Goal: Communication & Community: Answer question/provide support

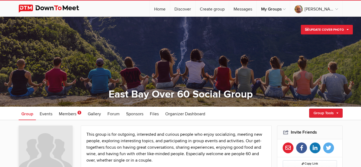
click at [65, 115] on span "Members" at bounding box center [68, 113] width 18 height 5
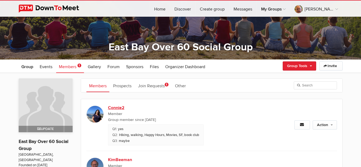
scroll to position [54, 0]
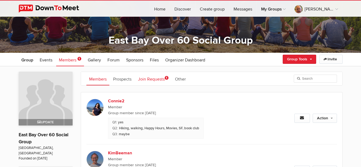
click at [158, 77] on link "Join Requests 1" at bounding box center [153, 78] width 36 height 13
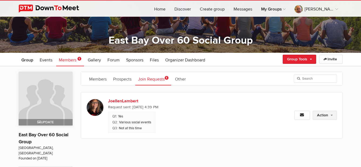
click at [321, 116] on link "Action" at bounding box center [325, 115] width 24 height 9
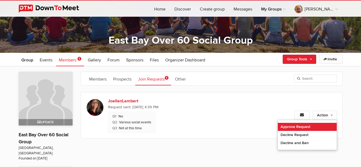
click at [294, 130] on link "Approve Request" at bounding box center [307, 127] width 59 height 8
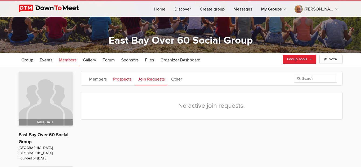
click at [121, 81] on link "Prospects" at bounding box center [122, 78] width 24 height 13
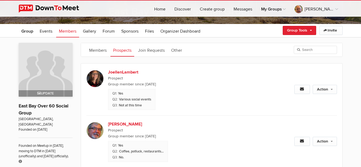
scroll to position [81, 0]
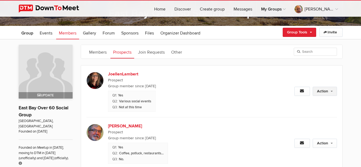
click at [321, 91] on link "Action" at bounding box center [325, 91] width 24 height 9
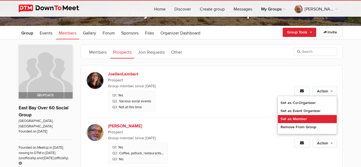
click at [302, 117] on link "Set as Member" at bounding box center [307, 119] width 59 height 8
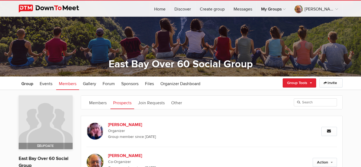
scroll to position [27, 0]
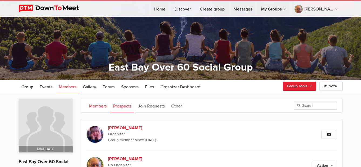
click at [101, 107] on link "Members" at bounding box center [97, 105] width 23 height 13
